Goal: Information Seeking & Learning: Learn about a topic

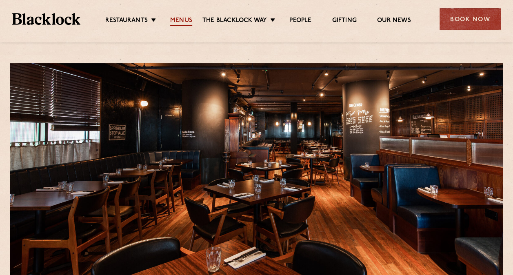
drag, startPoint x: 179, startPoint y: 21, endPoint x: 175, endPoint y: 21, distance: 4.5
click at [179, 21] on link "Menus" at bounding box center [181, 21] width 22 height 9
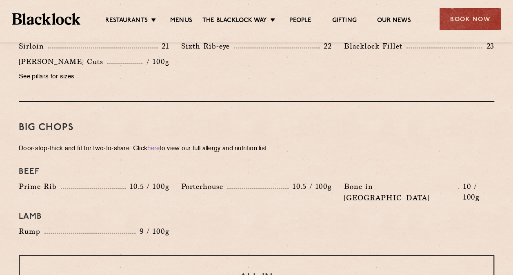
scroll to position [750, 0]
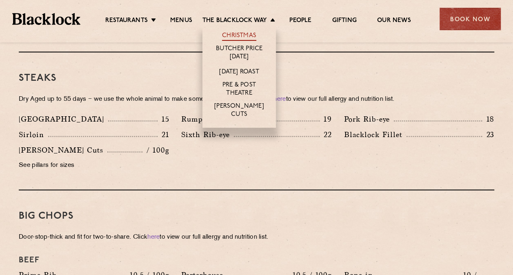
click at [242, 35] on link "Christmas" at bounding box center [239, 36] width 34 height 9
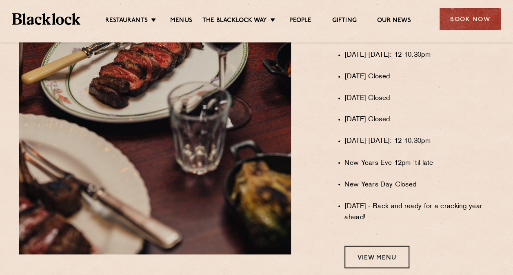
scroll to position [735, 0]
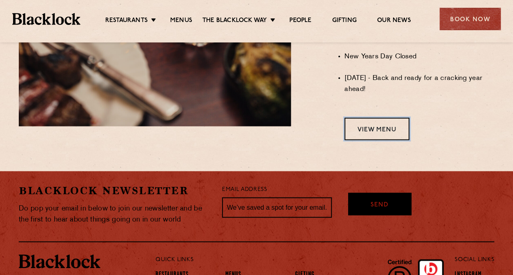
click at [362, 136] on link "View Menu" at bounding box center [377, 129] width 65 height 22
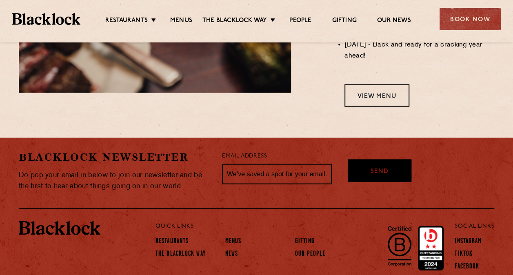
scroll to position [809, 0]
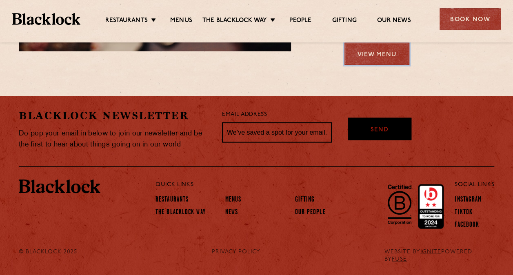
click at [377, 63] on link "View Menu" at bounding box center [377, 54] width 65 height 22
